Goal: Transaction & Acquisition: Download file/media

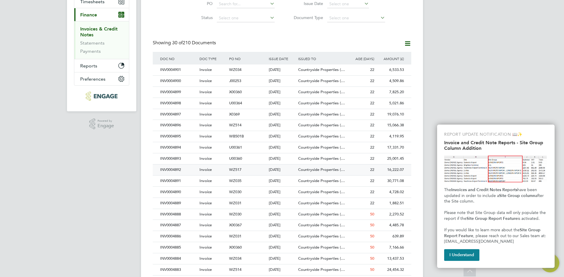
click at [170, 168] on div "INV0004892" at bounding box center [178, 170] width 39 height 11
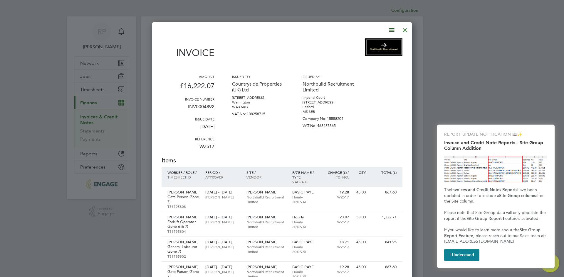
click at [390, 30] on icon at bounding box center [391, 29] width 7 height 7
click at [362, 44] on li "Download Invoice" at bounding box center [373, 44] width 41 height 8
click at [407, 31] on div at bounding box center [404, 28] width 11 height 11
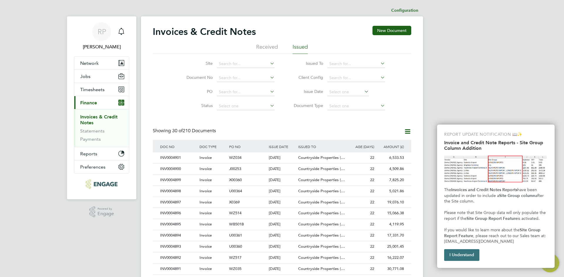
click at [454, 257] on button "I Understand" at bounding box center [461, 256] width 35 height 12
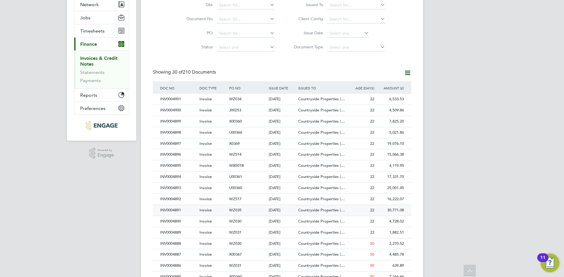
click at [217, 209] on div "Invoice" at bounding box center [213, 210] width 30 height 11
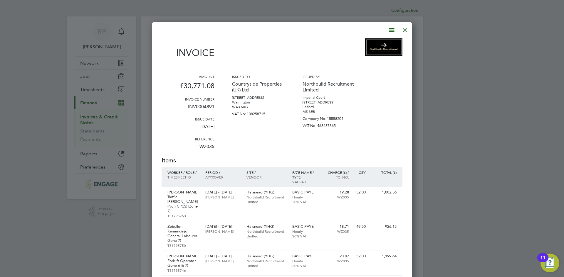
click at [385, 33] on div at bounding box center [278, 29] width 234 height 7
click at [388, 31] on icon at bounding box center [391, 29] width 7 height 7
click at [367, 44] on li "Download Invoice" at bounding box center [373, 44] width 41 height 8
